Goal: Transaction & Acquisition: Purchase product/service

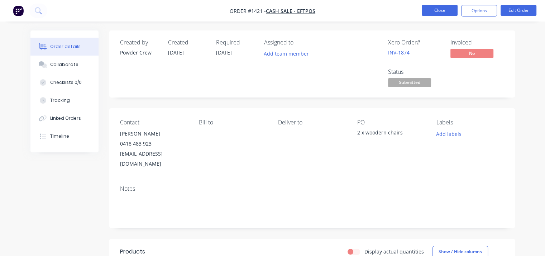
click at [435, 9] on button "Close" at bounding box center [440, 10] width 36 height 11
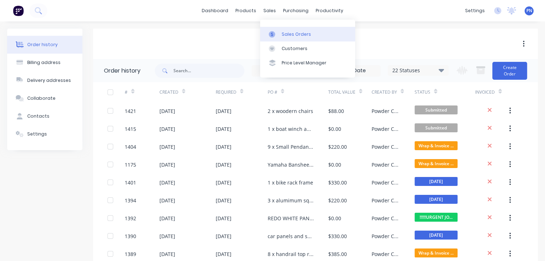
click at [287, 32] on div "Sales Orders" at bounding box center [296, 34] width 29 height 6
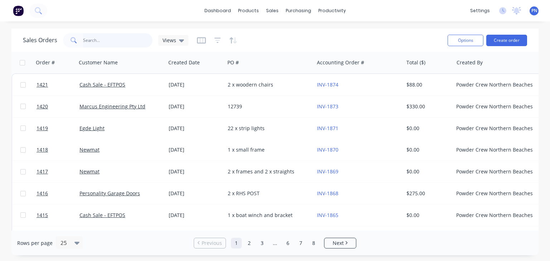
click at [109, 36] on input "text" at bounding box center [118, 40] width 70 height 14
type input "vision"
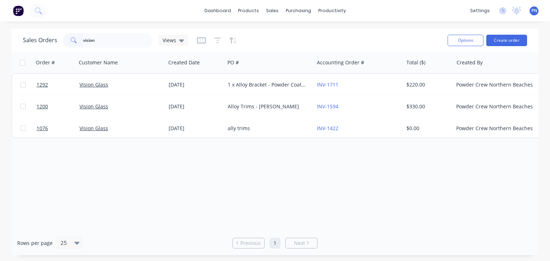
click at [498, 47] on div "Options Create order" at bounding box center [486, 41] width 82 height 18
click at [500, 40] on button "Create order" at bounding box center [506, 40] width 41 height 11
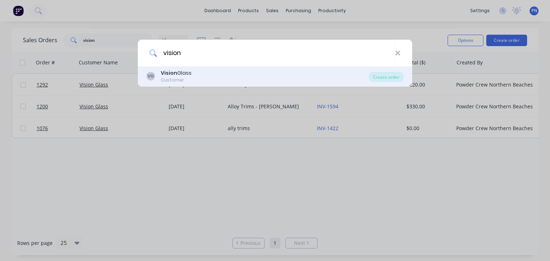
type input "vision"
click at [212, 76] on div "VG Vision Glass Customer" at bounding box center [257, 76] width 222 height 14
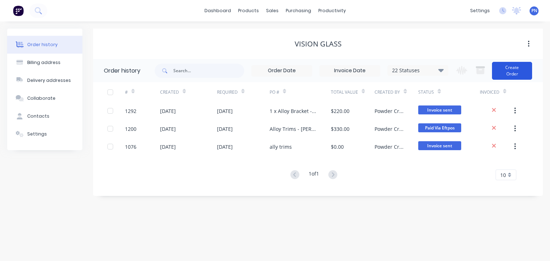
click at [506, 71] on button "Create Order" at bounding box center [512, 71] width 40 height 18
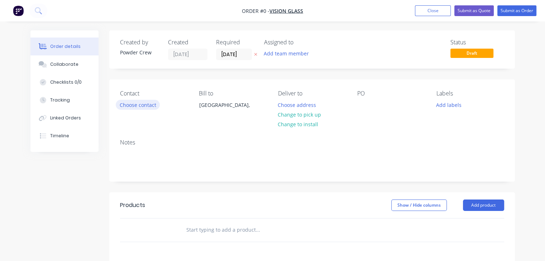
click at [148, 106] on button "Choose contact" at bounding box center [138, 105] width 44 height 10
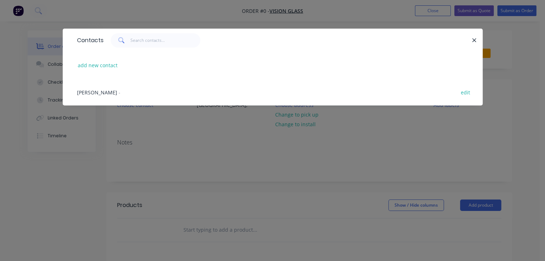
click at [91, 88] on div "[PERSON_NAME] - edit" at bounding box center [272, 92] width 398 height 27
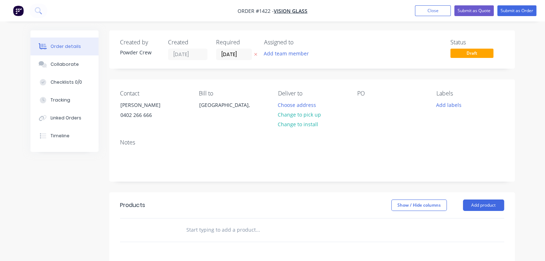
click at [365, 98] on div "PO" at bounding box center [391, 106] width 68 height 33
click at [364, 105] on div at bounding box center [362, 105] width 11 height 10
click at [443, 103] on button "Add labels" at bounding box center [448, 105] width 33 height 10
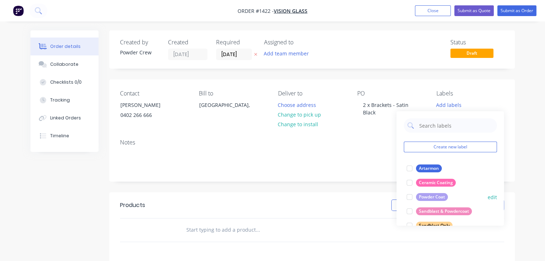
click at [437, 195] on div "Powder Coat" at bounding box center [431, 197] width 32 height 8
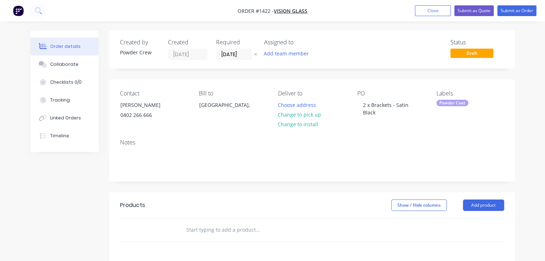
click at [526, 94] on div "Order details Collaborate Checklists 0/0 Tracking Linked Orders Timeline Order …" at bounding box center [272, 212] width 545 height 425
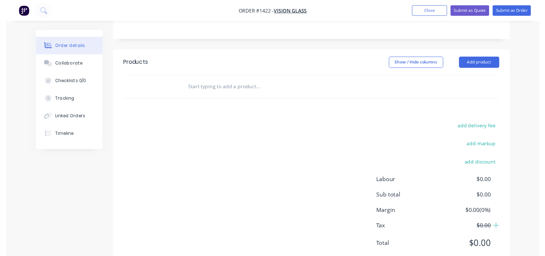
scroll to position [143, 0]
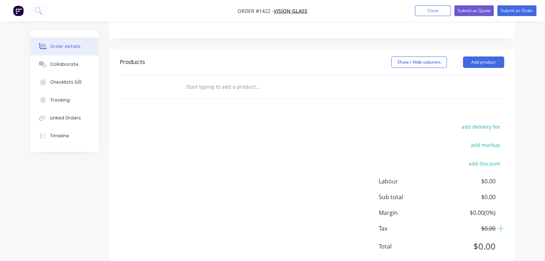
click at [469, 68] on header "Products Show / Hide columns Add product" at bounding box center [311, 62] width 405 height 26
click at [469, 64] on button "Add product" at bounding box center [483, 62] width 41 height 11
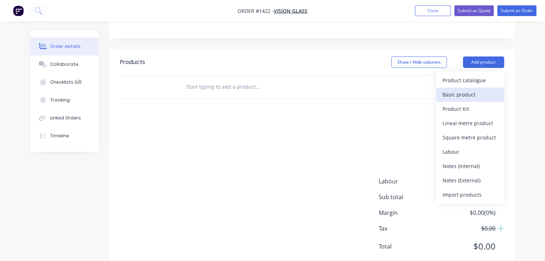
click at [464, 88] on button "Basic product" at bounding box center [470, 95] width 68 height 14
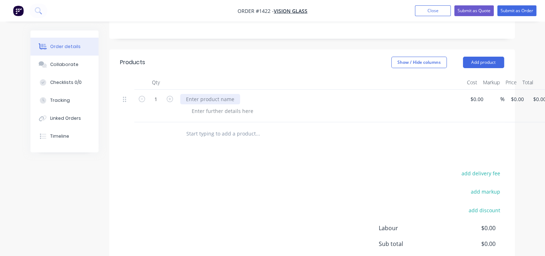
click at [223, 94] on div at bounding box center [210, 99] width 60 height 10
type input "$200.00"
click at [205, 112] on div at bounding box center [222, 111] width 73 height 10
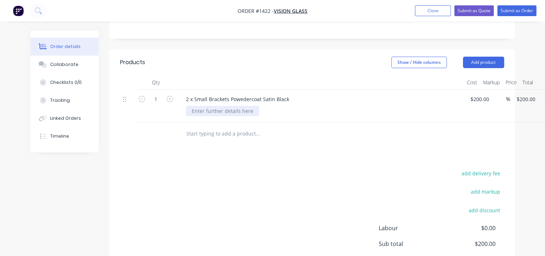
scroll to position [36, 0]
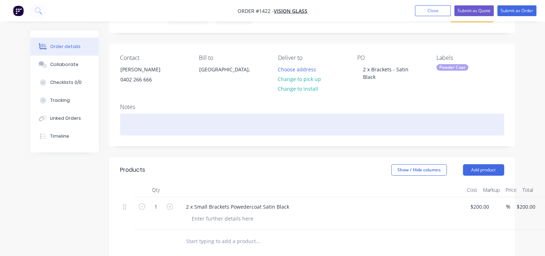
click at [152, 118] on div at bounding box center [312, 125] width 384 height 22
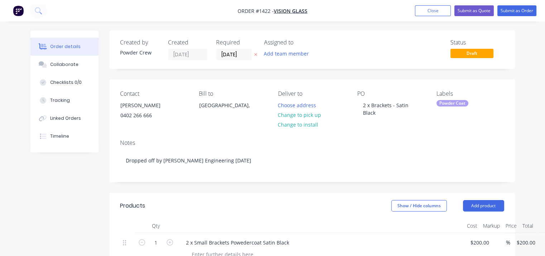
scroll to position [0, 0]
click at [515, 9] on button "Submit as Order" at bounding box center [516, 10] width 39 height 11
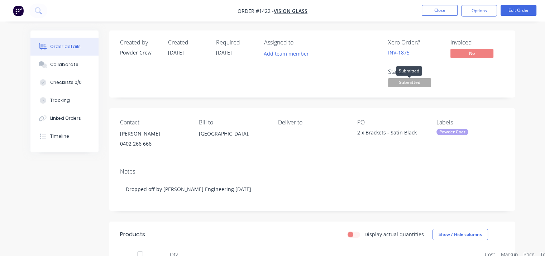
click at [413, 81] on span "Submitted" at bounding box center [409, 82] width 43 height 9
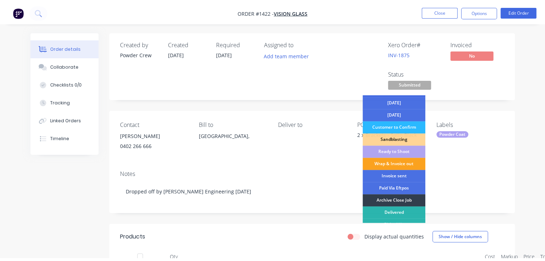
scroll to position [64, 0]
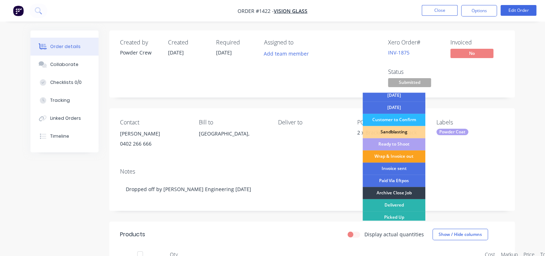
click at [400, 141] on div "Ready to Shoot" at bounding box center [393, 144] width 63 height 12
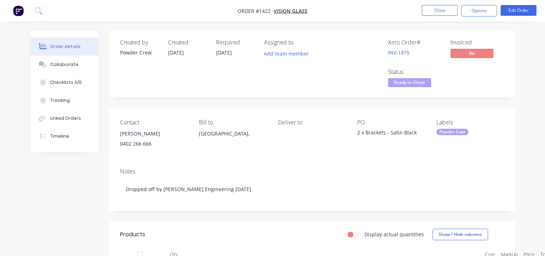
click at [515, 94] on div "Order details Collaborate Checklists 0/0 Tracking Linked Orders Timeline Order …" at bounding box center [272, 218] width 499 height 377
click at [486, 19] on nav "Order #1422 - Vision Glass Close Options Edit Order" at bounding box center [272, 10] width 545 height 21
click at [484, 8] on button "Options" at bounding box center [479, 10] width 36 height 11
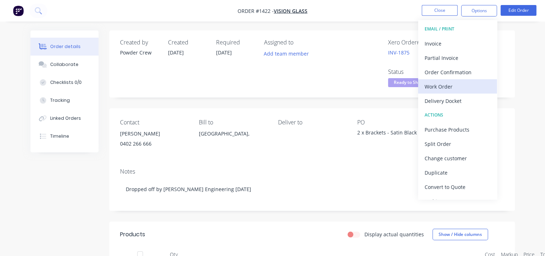
click at [452, 88] on div "Work Order" at bounding box center [457, 86] width 66 height 10
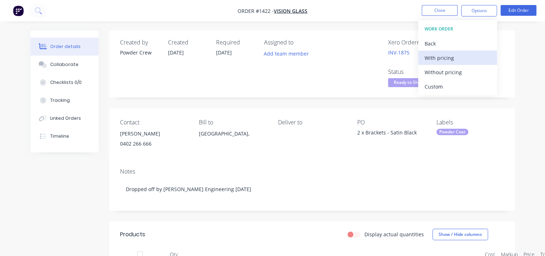
click at [443, 64] on button "With pricing" at bounding box center [457, 58] width 79 height 14
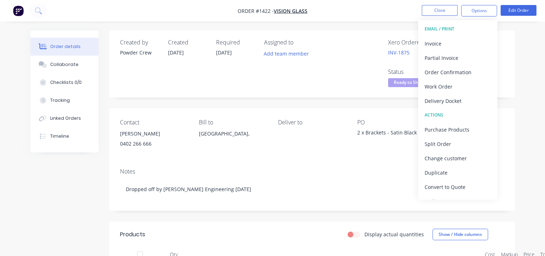
click at [309, 126] on div "Deliver to" at bounding box center [312, 135] width 68 height 33
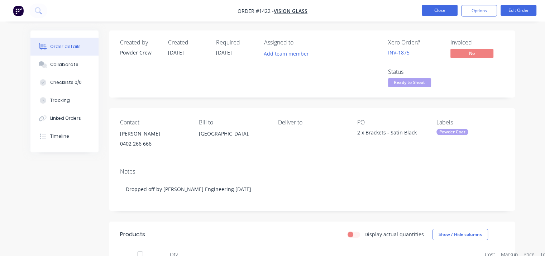
click at [438, 11] on button "Close" at bounding box center [440, 10] width 36 height 11
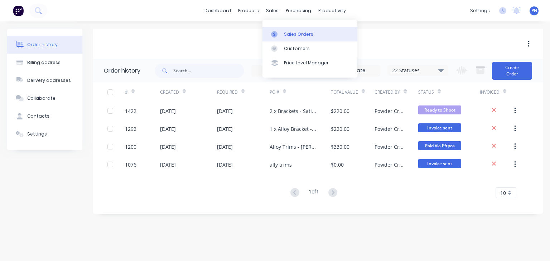
click at [299, 30] on link "Sales Orders" at bounding box center [310, 34] width 95 height 14
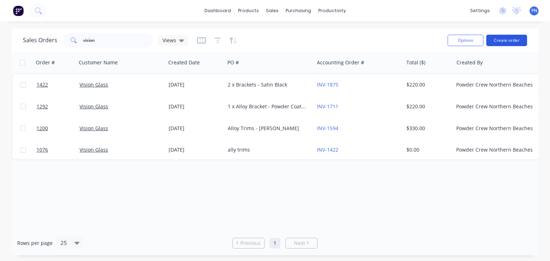
click at [501, 40] on button "Create order" at bounding box center [506, 40] width 41 height 11
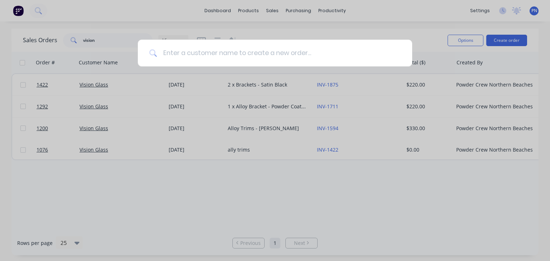
click at [261, 52] on input at bounding box center [279, 53] width 244 height 27
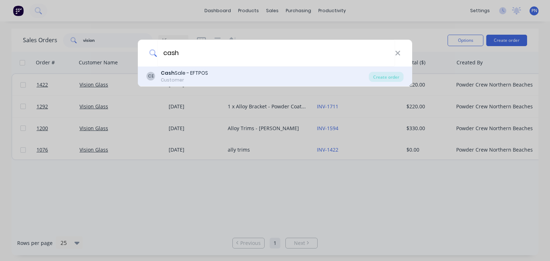
type input "cash"
click at [229, 71] on div "[PERSON_NAME] Sale - EFTPOS Customer" at bounding box center [257, 76] width 222 height 14
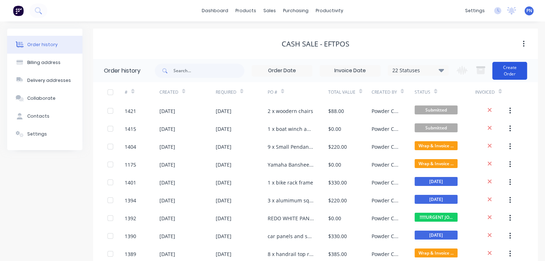
click at [510, 72] on button "Create Order" at bounding box center [509, 71] width 35 height 18
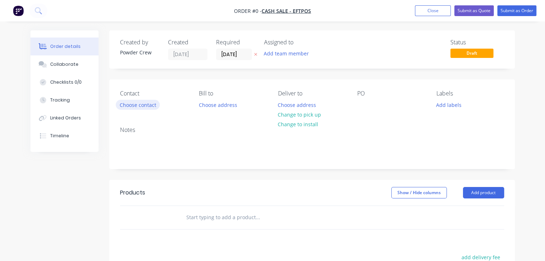
click at [145, 103] on button "Choose contact" at bounding box center [138, 105] width 44 height 10
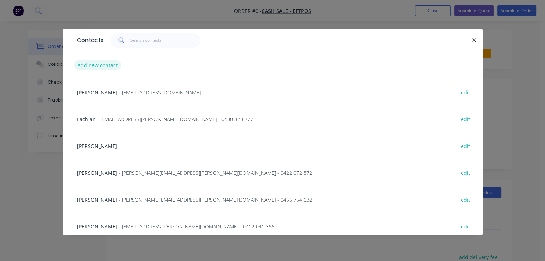
click at [109, 65] on button "add new contact" at bounding box center [97, 66] width 47 height 10
select select "AU"
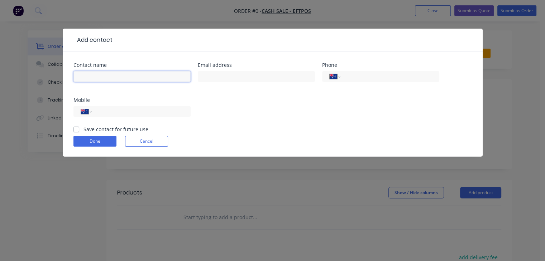
click at [106, 75] on input "text" at bounding box center [131, 76] width 117 height 11
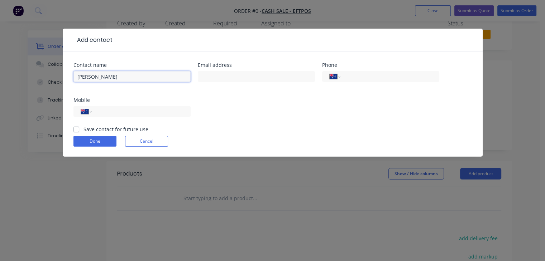
scroll to position [36, 0]
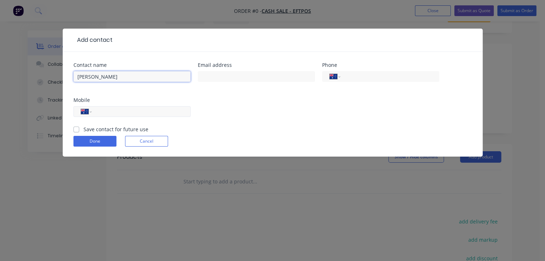
type input "[PERSON_NAME]"
click at [152, 114] on input "tel" at bounding box center [140, 112] width 86 height 8
type input "0"
click at [117, 78] on input "[PERSON_NAME]" at bounding box center [131, 76] width 117 height 11
type input "[PERSON_NAME]"
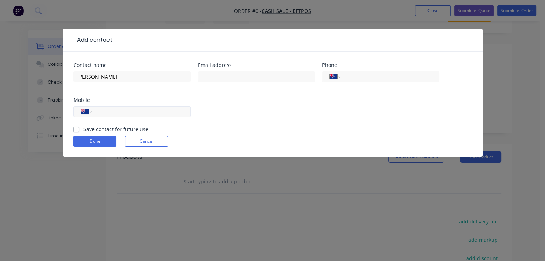
click at [141, 111] on input "tel" at bounding box center [140, 112] width 86 height 8
type input "0421 242 788"
click at [211, 115] on div "Contact name [PERSON_NAME] address Phone International [GEOGRAPHIC_DATA] [GEOGR…" at bounding box center [272, 94] width 398 height 63
click at [209, 77] on input "text" at bounding box center [256, 76] width 117 height 11
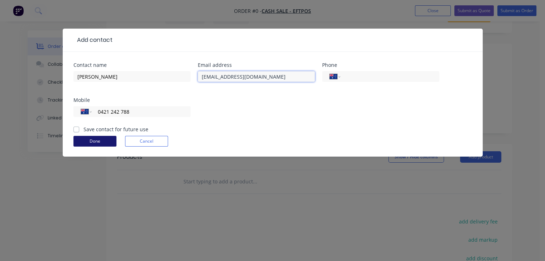
type input "[EMAIL_ADDRESS][DOMAIN_NAME]"
click at [102, 140] on button "Done" at bounding box center [94, 141] width 43 height 11
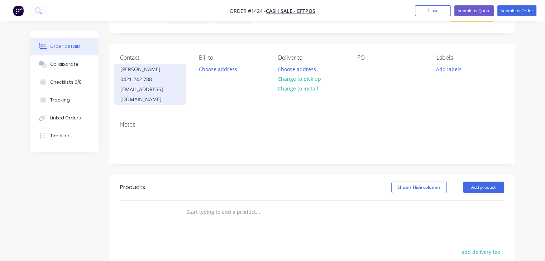
click at [147, 71] on div "[PERSON_NAME]" at bounding box center [149, 69] width 59 height 10
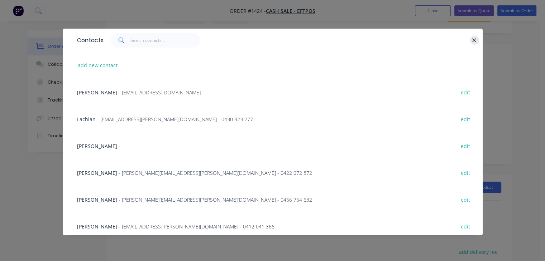
click at [473, 39] on icon "button" at bounding box center [474, 40] width 5 height 6
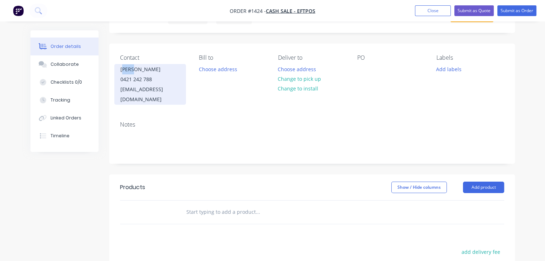
drag, startPoint x: 139, startPoint y: 70, endPoint x: 123, endPoint y: 70, distance: 16.1
click at [123, 70] on div "[PERSON_NAME]" at bounding box center [149, 69] width 59 height 10
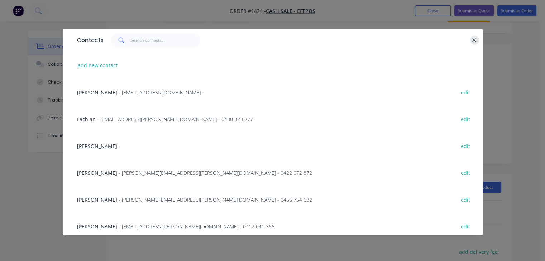
click at [475, 38] on icon "button" at bounding box center [474, 40] width 5 height 6
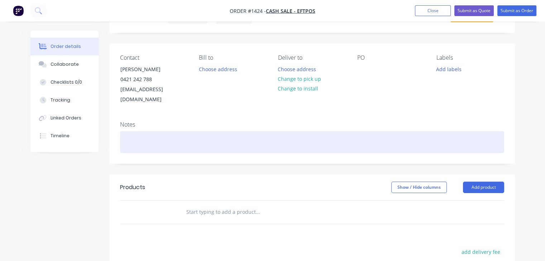
click at [143, 131] on div at bounding box center [312, 142] width 384 height 22
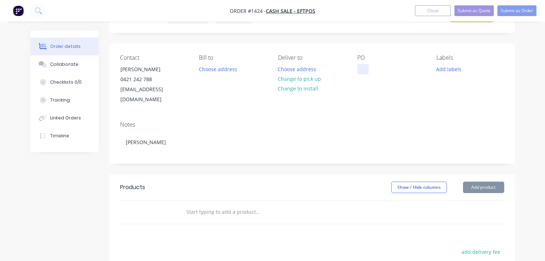
click at [365, 68] on div at bounding box center [362, 69] width 11 height 10
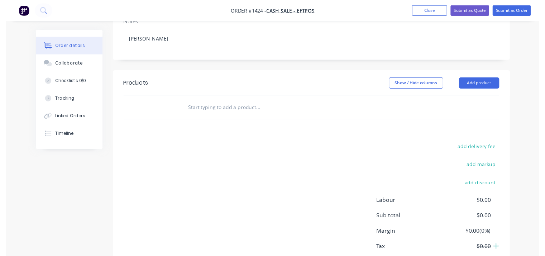
scroll to position [143, 0]
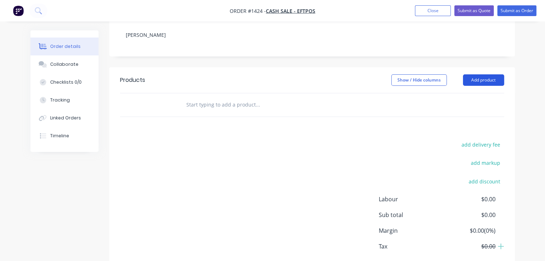
click at [481, 74] on button "Add product" at bounding box center [483, 79] width 41 height 11
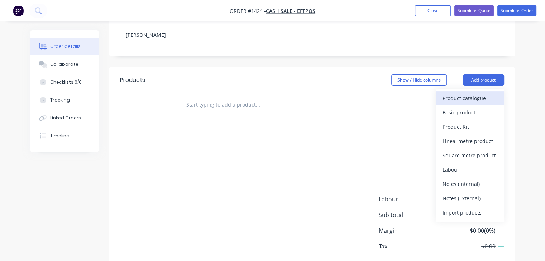
click at [476, 93] on div "Product catalogue" at bounding box center [469, 98] width 55 height 10
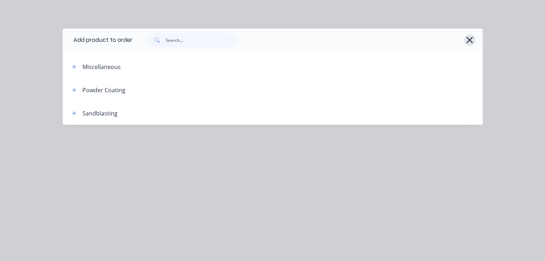
click at [472, 39] on icon "button" at bounding box center [470, 40] width 8 height 10
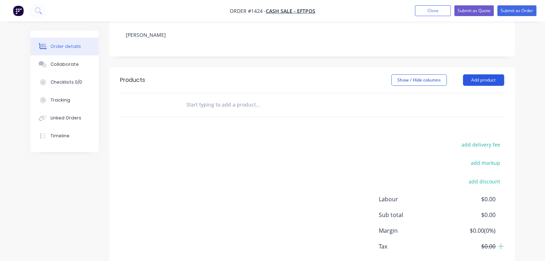
click at [484, 74] on button "Add product" at bounding box center [483, 79] width 41 height 11
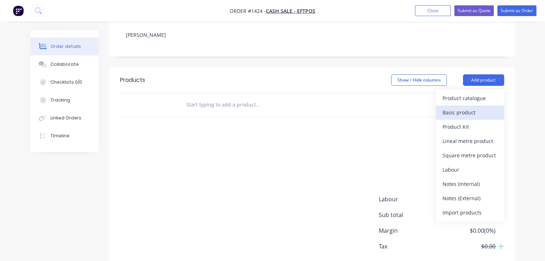
click at [465, 107] on div "Basic product" at bounding box center [469, 112] width 55 height 10
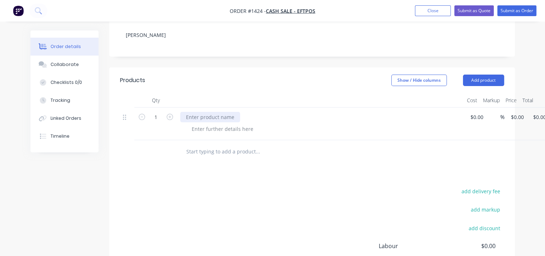
click at [221, 112] on div at bounding box center [210, 117] width 60 height 10
click at [236, 144] on input "text" at bounding box center [257, 151] width 143 height 14
click at [479, 74] on button "Add product" at bounding box center [483, 79] width 41 height 11
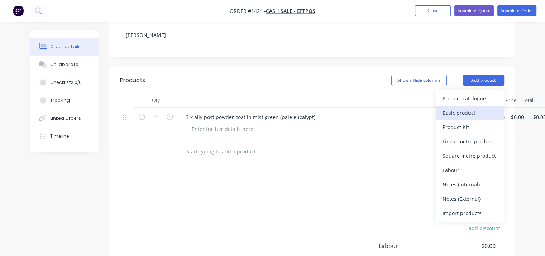
click at [470, 107] on div "Basic product" at bounding box center [469, 112] width 55 height 10
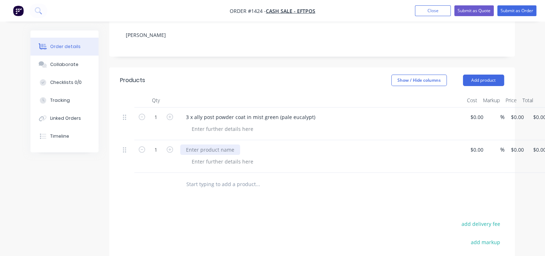
click at [227, 144] on div at bounding box center [210, 149] width 60 height 10
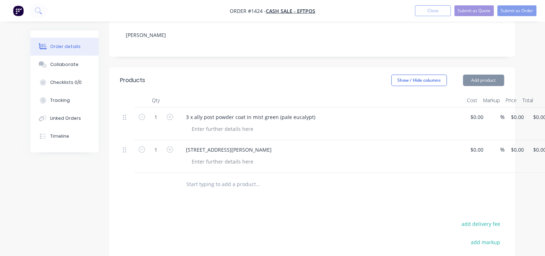
click at [347, 183] on div at bounding box center [306, 184] width 258 height 23
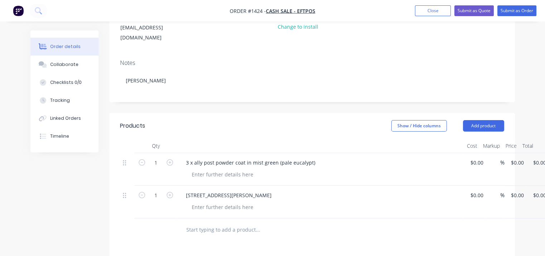
scroll to position [107, 0]
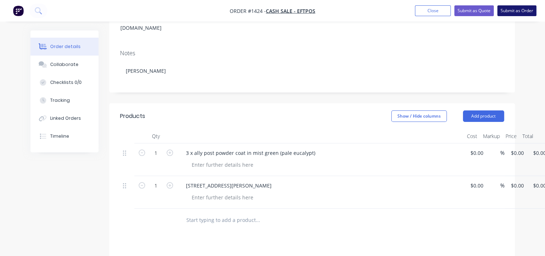
click at [518, 11] on button "Submit as Order" at bounding box center [516, 10] width 39 height 11
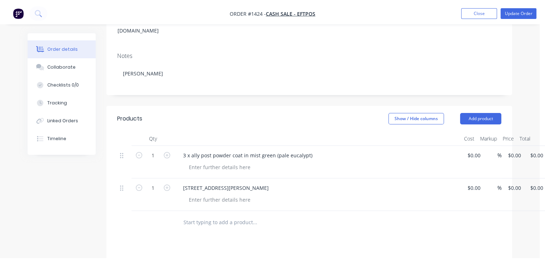
scroll to position [0, 0]
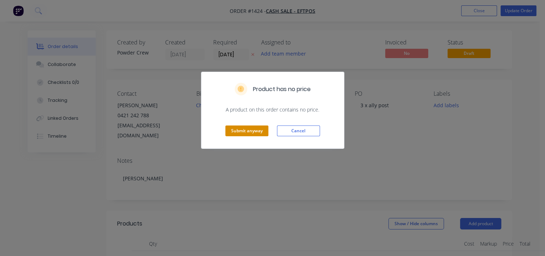
click at [251, 131] on button "Submit anyway" at bounding box center [246, 130] width 43 height 11
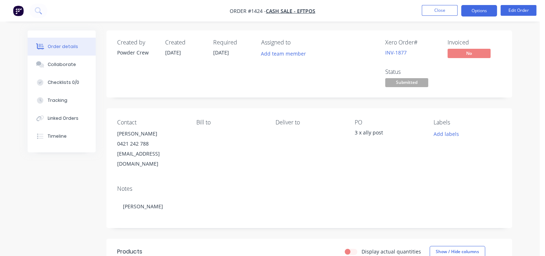
click at [483, 10] on button "Options" at bounding box center [479, 10] width 36 height 11
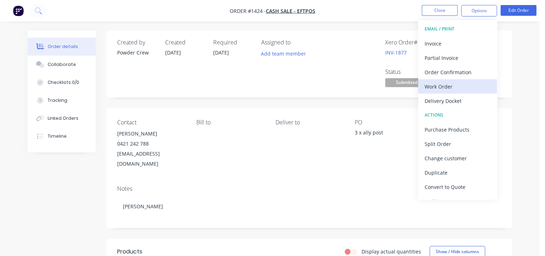
click at [451, 89] on div "Work Order" at bounding box center [457, 86] width 66 height 10
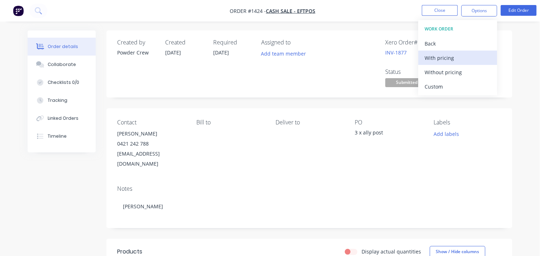
click at [441, 56] on div "With pricing" at bounding box center [457, 58] width 66 height 10
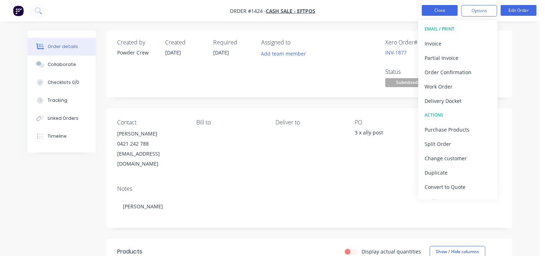
click at [448, 10] on button "Close" at bounding box center [440, 10] width 36 height 11
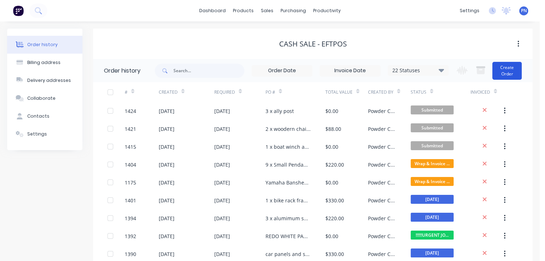
click at [505, 70] on button "Create Order" at bounding box center [506, 71] width 29 height 18
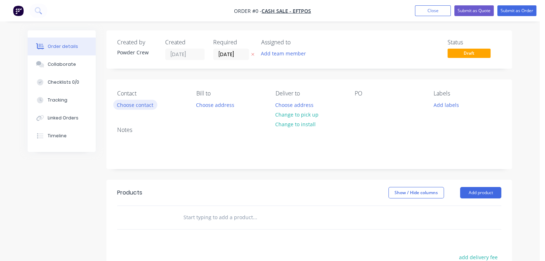
click at [141, 106] on button "Choose contact" at bounding box center [135, 105] width 44 height 10
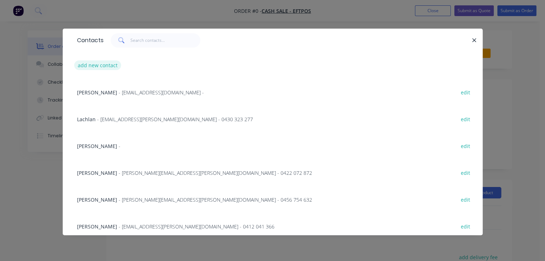
click at [111, 67] on button "add new contact" at bounding box center [97, 66] width 47 height 10
select select "AU"
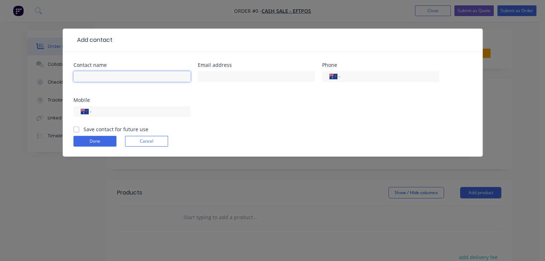
drag, startPoint x: 115, startPoint y: 75, endPoint x: 120, endPoint y: 80, distance: 6.8
click at [115, 75] on input "text" at bounding box center [131, 76] width 117 height 11
type input "[PERSON_NAME]"
click at [137, 112] on input "tel" at bounding box center [140, 112] width 86 height 8
type input "0418 254 228"
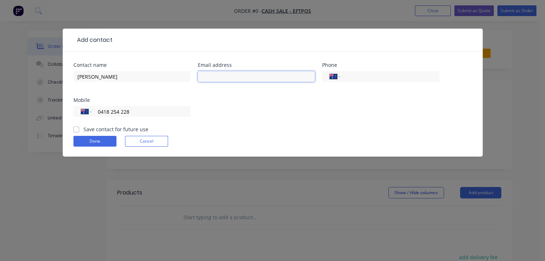
click at [229, 77] on input "text" at bounding box center [256, 76] width 117 height 11
type input "[PERSON_NAME][EMAIL_ADDRESS][DOMAIN_NAME]"
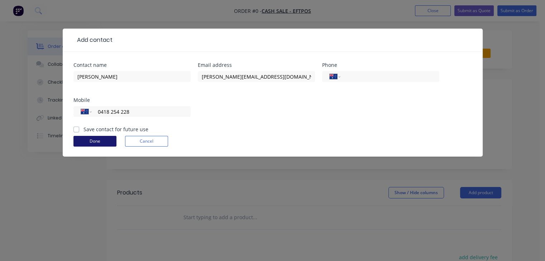
click at [105, 140] on button "Done" at bounding box center [94, 141] width 43 height 11
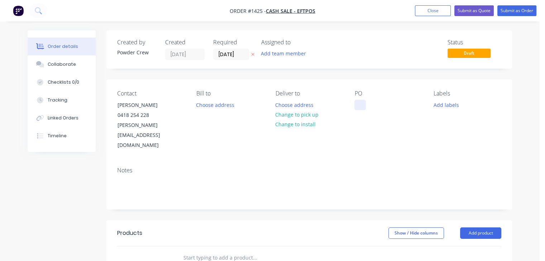
click at [361, 104] on div at bounding box center [359, 105] width 11 height 10
drag, startPoint x: 363, startPoint y: 107, endPoint x: 334, endPoint y: 107, distance: 29.0
click at [334, 107] on div "Contact [PERSON_NAME] [PHONE_NUMBER] [PERSON_NAME][EMAIL_ADDRESS][DOMAIN_NAME] …" at bounding box center [308, 121] width 405 height 82
click at [394, 106] on div "5 x bike frame" at bounding box center [376, 105] width 45 height 10
drag, startPoint x: 391, startPoint y: 104, endPoint x: 357, endPoint y: 108, distance: 34.3
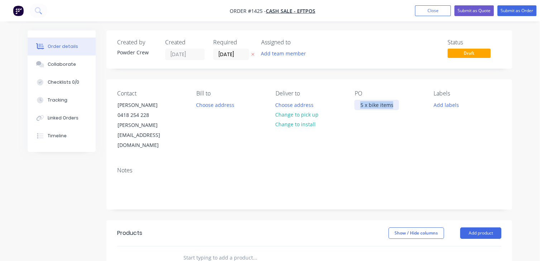
click at [357, 108] on div "5 x bike items" at bounding box center [376, 105] width 44 height 10
copy div "5 x bike items"
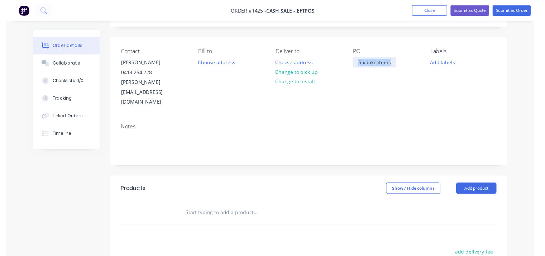
scroll to position [72, 0]
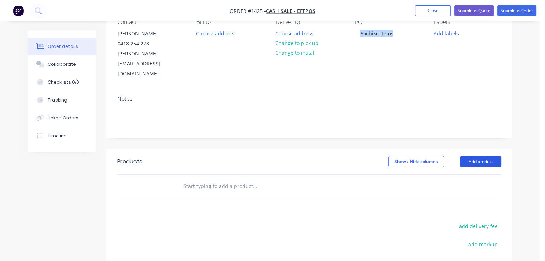
click at [473, 156] on button "Add product" at bounding box center [480, 161] width 41 height 11
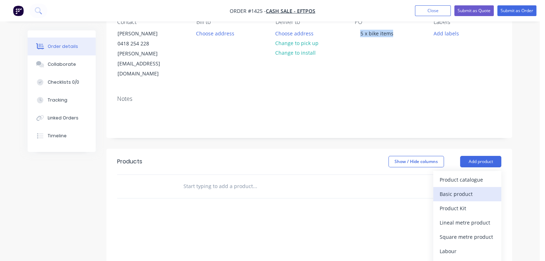
click at [468, 189] on div "Basic product" at bounding box center [466, 194] width 55 height 10
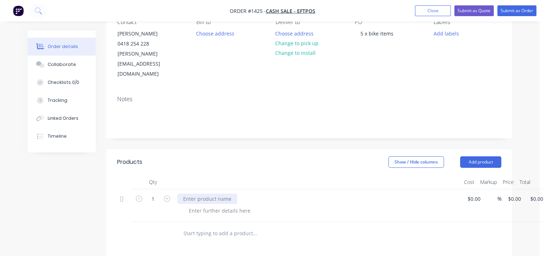
paste div
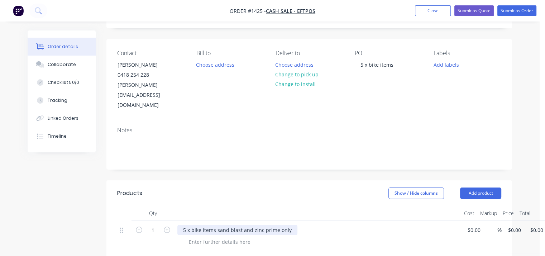
scroll to position [36, 0]
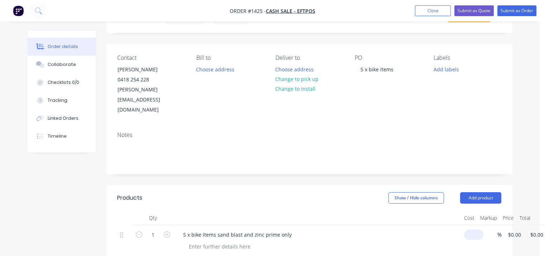
click at [472, 229] on input at bounding box center [475, 234] width 16 height 10
type input "6"
type input "$550.00"
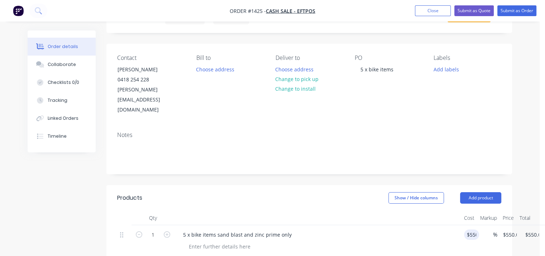
click at [503, 126] on div "Notes" at bounding box center [308, 150] width 405 height 48
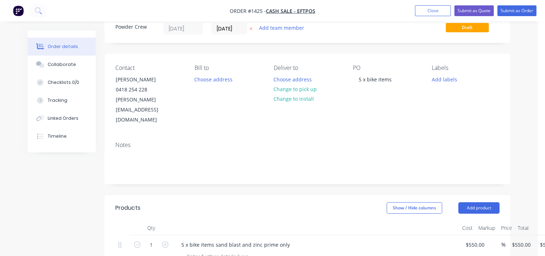
scroll to position [0, 6]
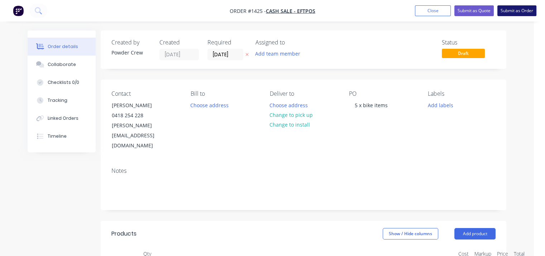
click at [508, 12] on button "Submit as Order" at bounding box center [516, 10] width 39 height 11
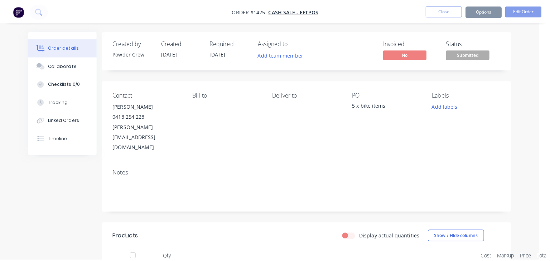
scroll to position [0, 0]
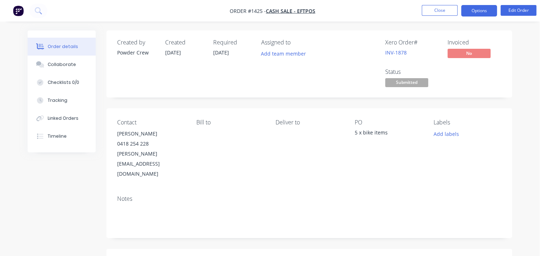
click at [479, 12] on button "Options" at bounding box center [479, 10] width 36 height 11
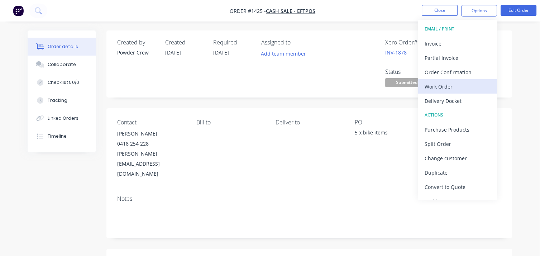
click at [461, 81] on div "Work Order" at bounding box center [457, 86] width 66 height 10
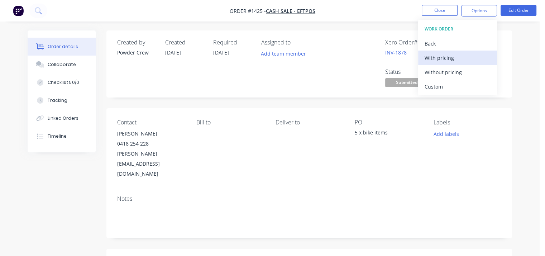
click at [456, 59] on div "With pricing" at bounding box center [457, 58] width 66 height 10
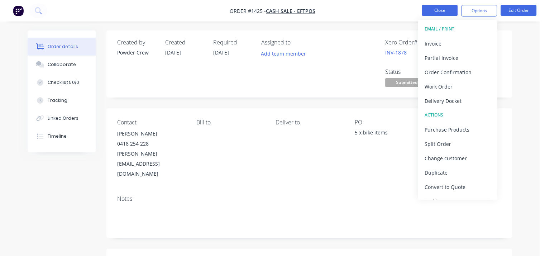
click at [437, 11] on button "Close" at bounding box center [440, 10] width 36 height 11
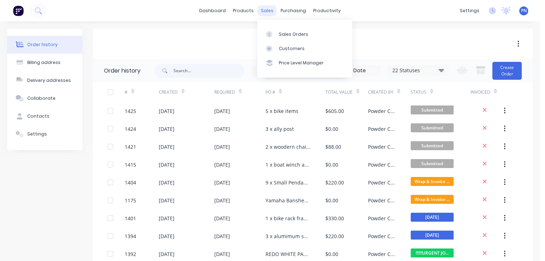
click at [271, 10] on div "sales" at bounding box center [267, 10] width 20 height 11
click at [280, 32] on div "Sales Orders" at bounding box center [293, 34] width 29 height 6
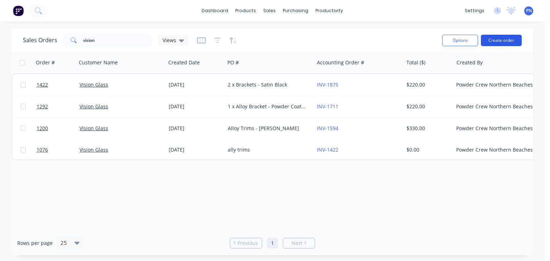
click at [500, 42] on button "Create order" at bounding box center [501, 40] width 41 height 11
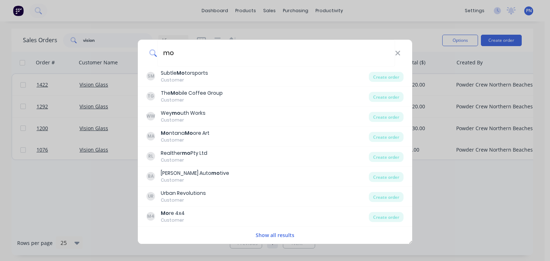
type input "mo"
click at [112, 39] on div "mo SM Subtle Mo torsports Customer Create order TG The Mo bile Coffee Group Cus…" at bounding box center [275, 130] width 550 height 261
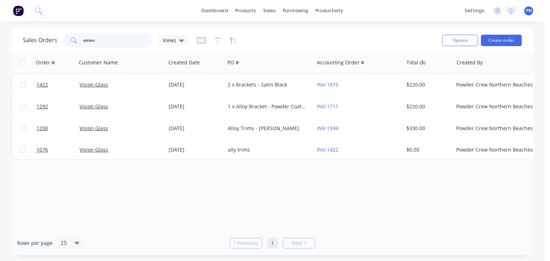
click at [112, 39] on input "vision" at bounding box center [118, 40] width 70 height 14
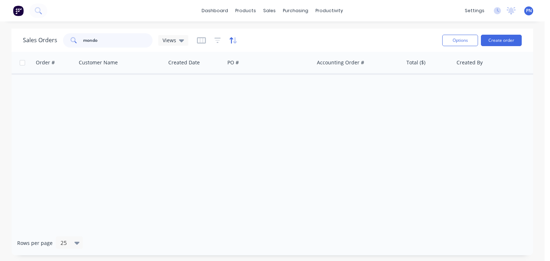
type input "mondo"
click at [232, 40] on icon "button" at bounding box center [233, 40] width 8 height 7
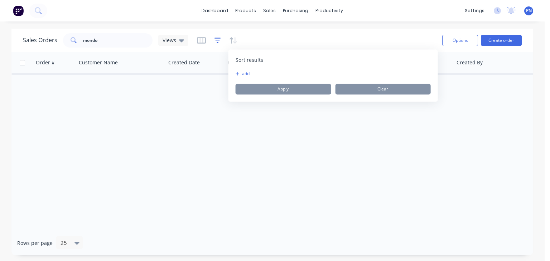
click at [217, 42] on icon "button" at bounding box center [218, 40] width 6 height 7
click at [227, 74] on button "add" at bounding box center [230, 74] width 18 height 6
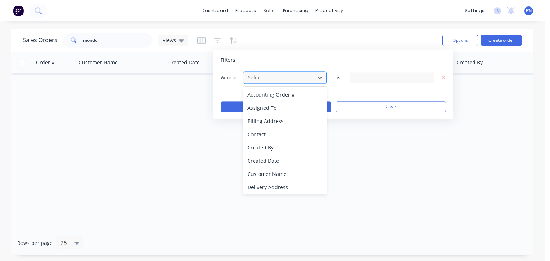
click at [251, 81] on div at bounding box center [279, 77] width 64 height 9
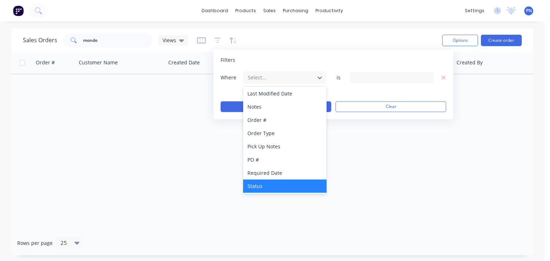
click at [266, 185] on div "Status" at bounding box center [284, 186] width 83 height 13
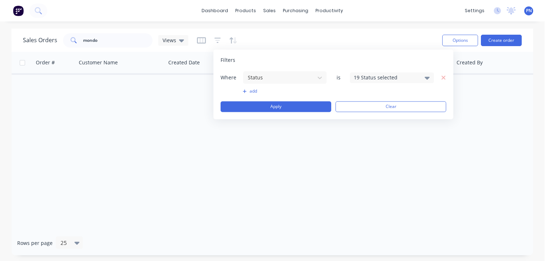
click at [360, 77] on div "19 Status selected" at bounding box center [386, 78] width 65 height 8
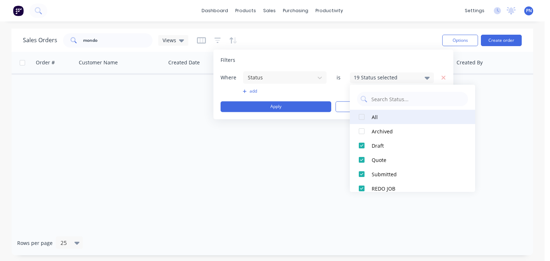
click at [362, 117] on div at bounding box center [362, 117] width 14 height 14
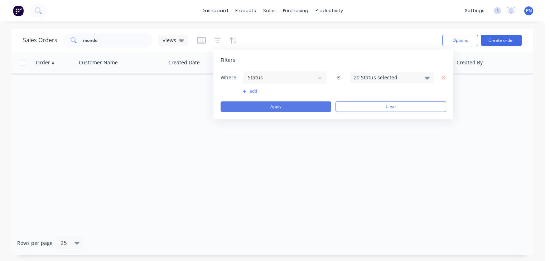
click at [298, 110] on button "Apply" at bounding box center [276, 106] width 111 height 11
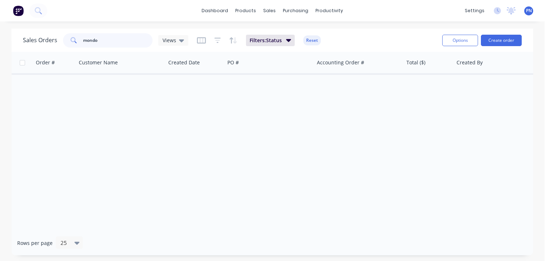
click at [106, 42] on input "mondo" at bounding box center [118, 40] width 70 height 14
drag, startPoint x: 58, startPoint y: 36, endPoint x: 47, endPoint y: 38, distance: 10.8
click at [49, 37] on div "Sales Orders mondo Views" at bounding box center [105, 40] width 165 height 14
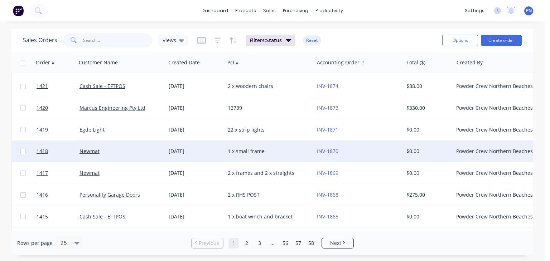
scroll to position [251, 0]
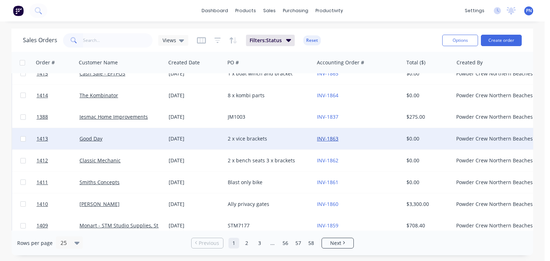
click at [336, 139] on link "INV-1863" at bounding box center [327, 138] width 21 height 7
